Goal: Information Seeking & Learning: Check status

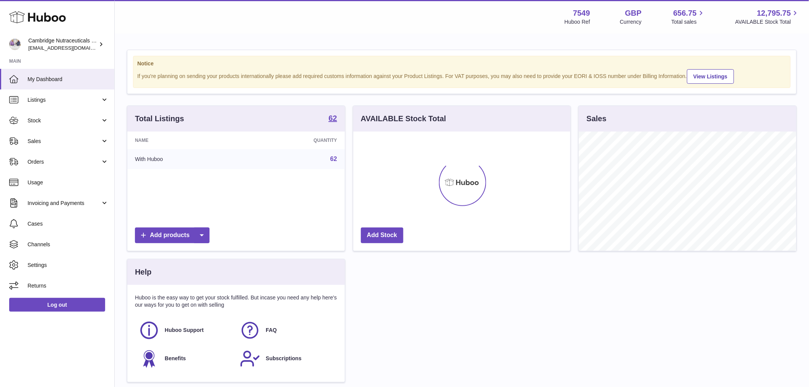
scroll to position [119, 217]
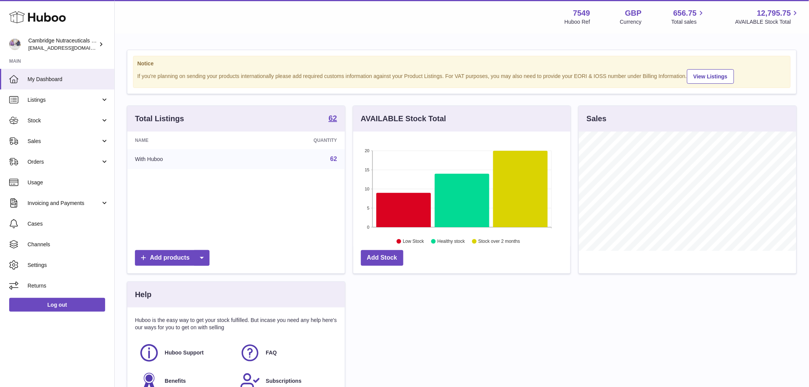
drag, startPoint x: 140, startPoint y: 213, endPoint x: 136, endPoint y: 210, distance: 4.8
click at [140, 213] on div "Name Quantity With Huboo 62" at bounding box center [236, 189] width 218 height 115
click at [54, 123] on span "Stock" at bounding box center [64, 120] width 73 height 7
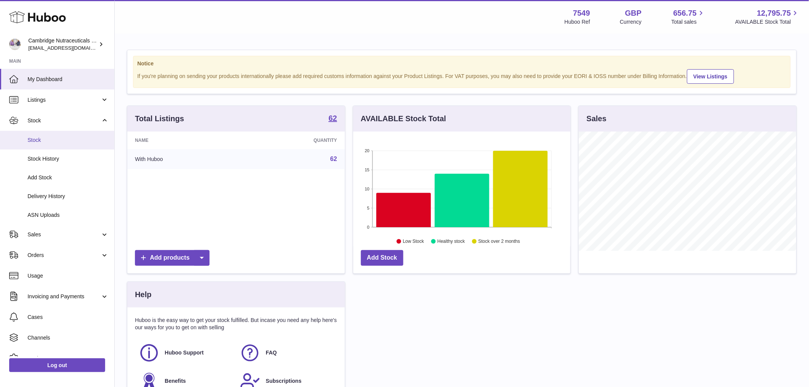
click at [52, 140] on span "Stock" at bounding box center [68, 140] width 81 height 7
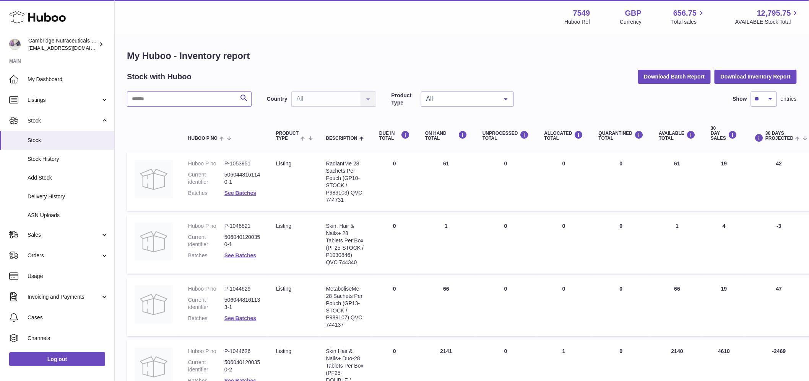
click at [167, 98] on input "text" at bounding box center [189, 98] width 125 height 15
paste input "**********"
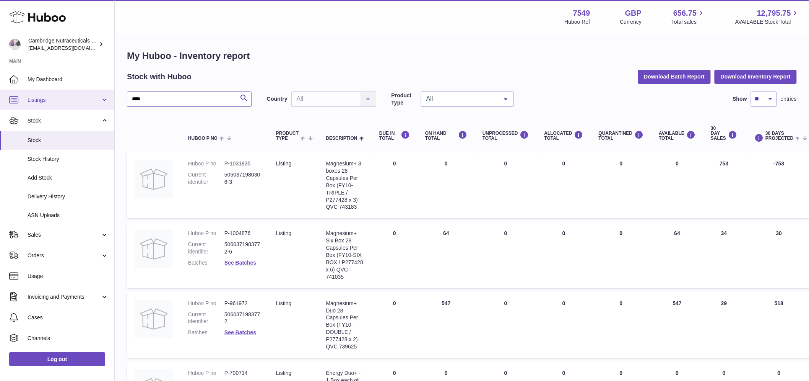
drag, startPoint x: 157, startPoint y: 100, endPoint x: 99, endPoint y: 101, distance: 58.5
click at [99, 101] on div "Huboo Cambridge Nutraceuticals Ltd [EMAIL_ADDRESS][DOMAIN_NAME] Main My Dashboa…" at bounding box center [404, 284] width 809 height 568
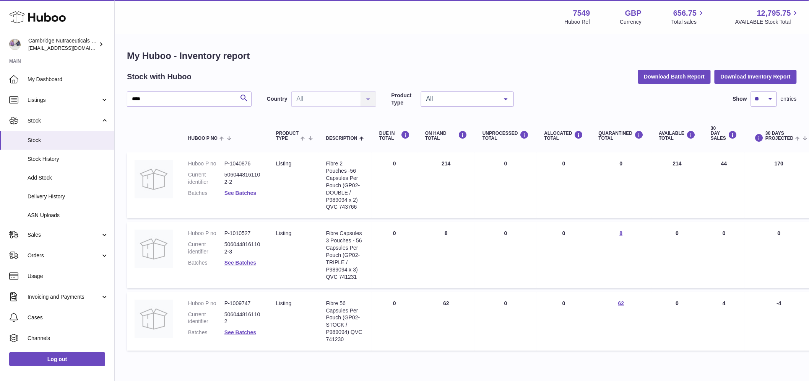
click at [243, 192] on link "See Batches" at bounding box center [241, 193] width 32 height 6
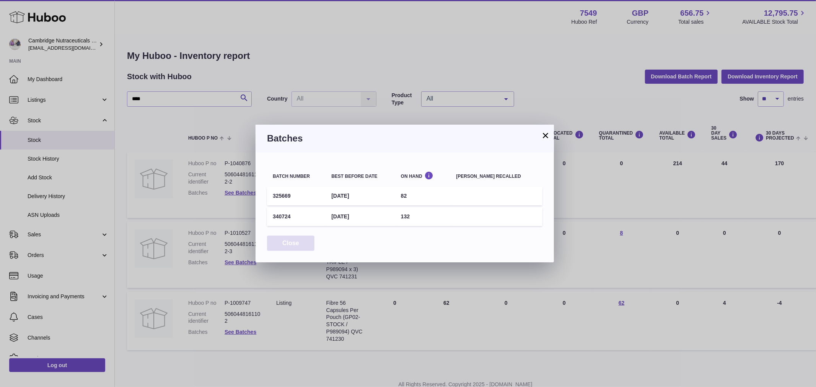
click at [300, 245] on button "Close" at bounding box center [290, 244] width 47 height 16
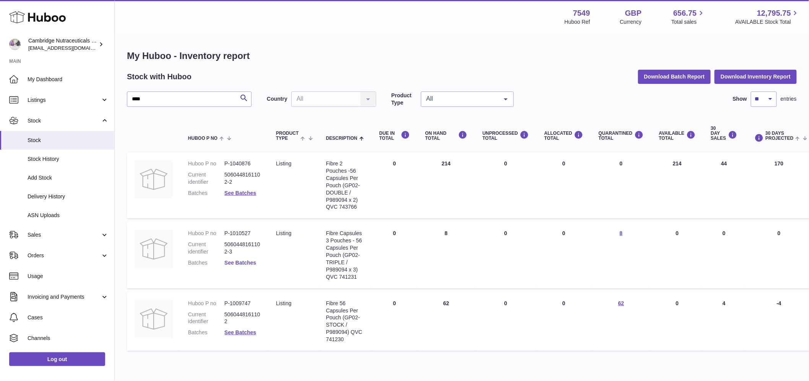
click at [249, 260] on link "See Batches" at bounding box center [241, 262] width 32 height 6
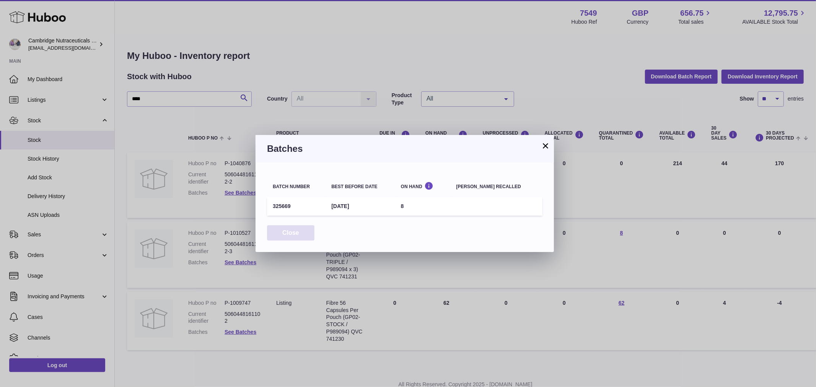
click at [285, 234] on button "Close" at bounding box center [290, 233] width 47 height 16
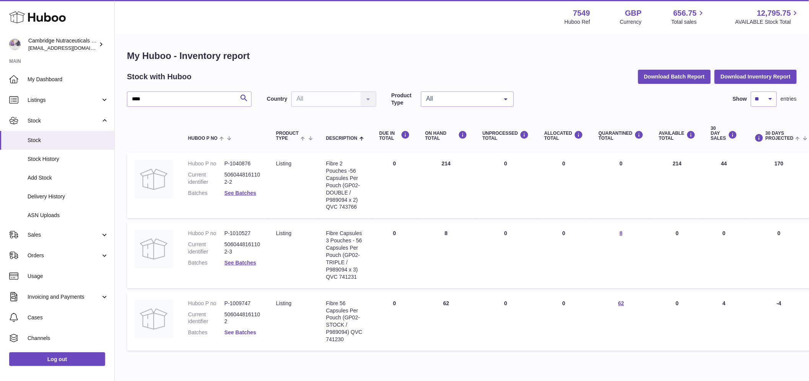
click at [247, 332] on link "See Batches" at bounding box center [241, 332] width 32 height 6
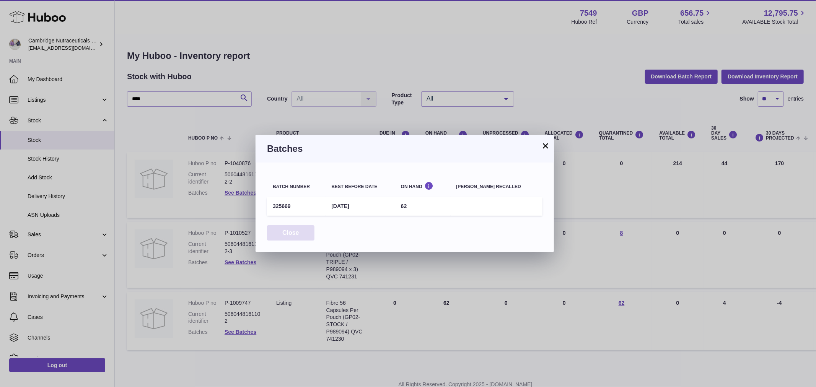
click at [290, 230] on button "Close" at bounding box center [290, 233] width 47 height 16
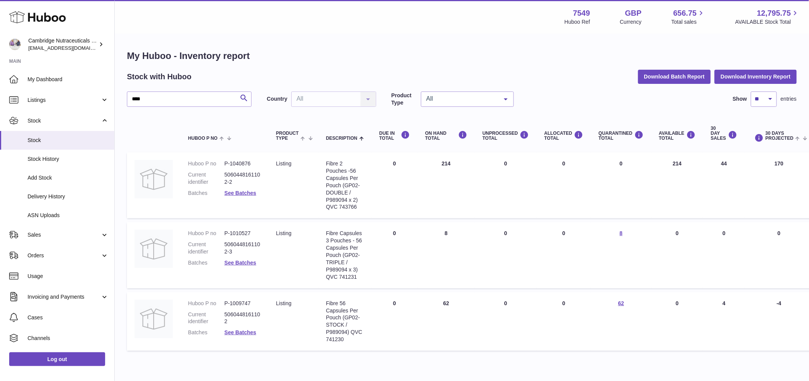
click at [250, 196] on dd "See Batches" at bounding box center [243, 192] width 36 height 7
click at [246, 189] on dd "See Batches" at bounding box center [243, 192] width 36 height 7
click at [251, 194] on link "See Batches" at bounding box center [241, 193] width 32 height 6
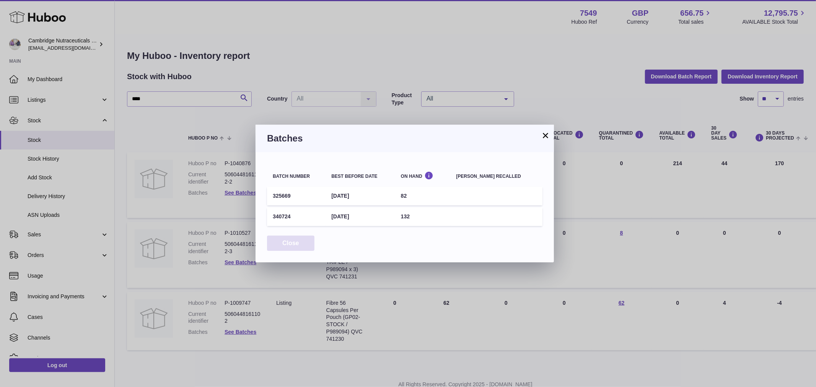
click at [286, 244] on button "Close" at bounding box center [290, 244] width 47 height 16
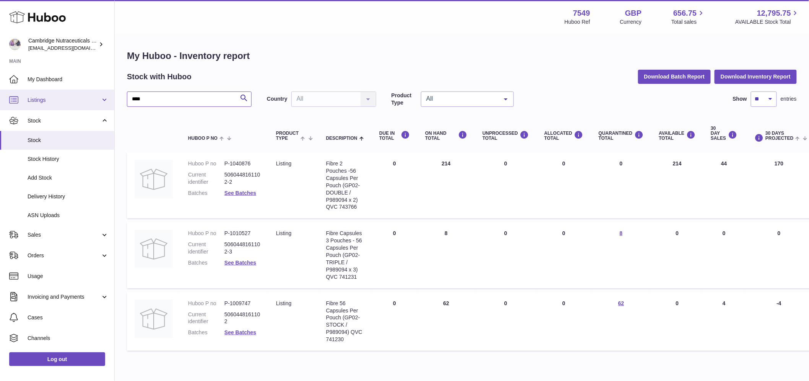
drag, startPoint x: 160, startPoint y: 96, endPoint x: 99, endPoint y: 90, distance: 60.4
click at [99, 90] on div "Huboo Cambridge Nutraceuticals Ltd [EMAIL_ADDRESS][DOMAIN_NAME] Main My Dashboa…" at bounding box center [404, 207] width 809 height 415
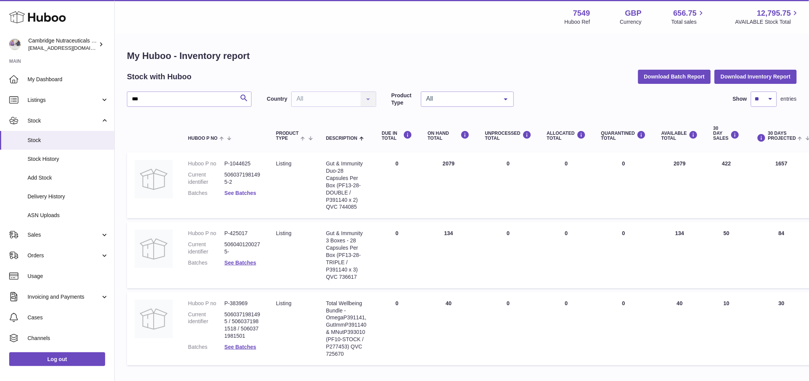
click at [228, 192] on link "See Batches" at bounding box center [241, 193] width 32 height 6
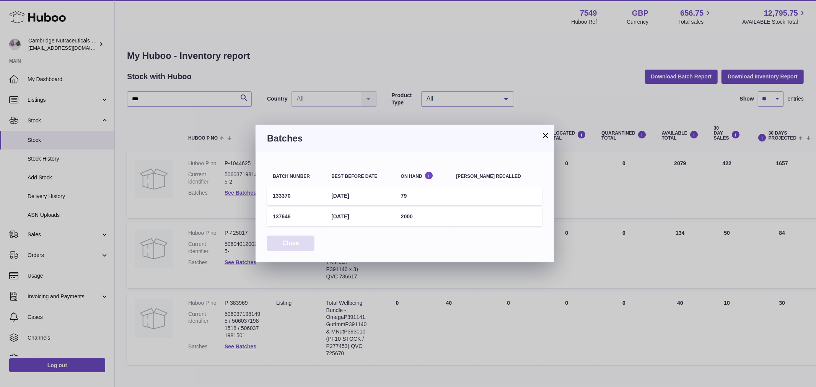
click at [300, 242] on button "Close" at bounding box center [290, 244] width 47 height 16
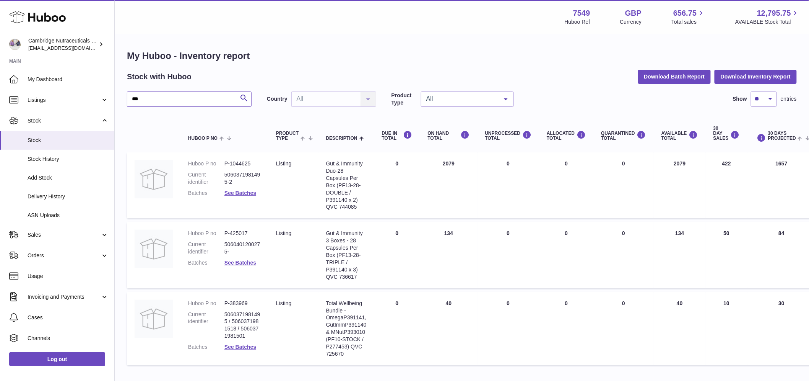
drag, startPoint x: 142, startPoint y: 95, endPoint x: 151, endPoint y: 100, distance: 10.6
click at [143, 96] on input "***" at bounding box center [189, 98] width 125 height 15
drag, startPoint x: 151, startPoint y: 100, endPoint x: 106, endPoint y: 90, distance: 46.6
click at [106, 90] on div "Huboo Cambridge Nutraceuticals Ltd [EMAIL_ADDRESS][DOMAIN_NAME] Main My Dashboa…" at bounding box center [404, 214] width 809 height 429
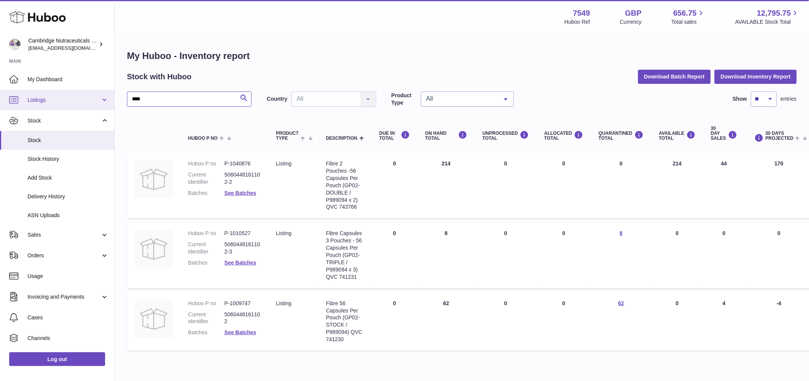
drag, startPoint x: 160, startPoint y: 96, endPoint x: 104, endPoint y: 92, distance: 55.6
click at [106, 93] on div "Huboo Cambridge Nutraceuticals Ltd [EMAIL_ADDRESS][DOMAIN_NAME] Main My Dashboa…" at bounding box center [404, 207] width 809 height 415
type input "****"
